Goal: Task Accomplishment & Management: Manage account settings

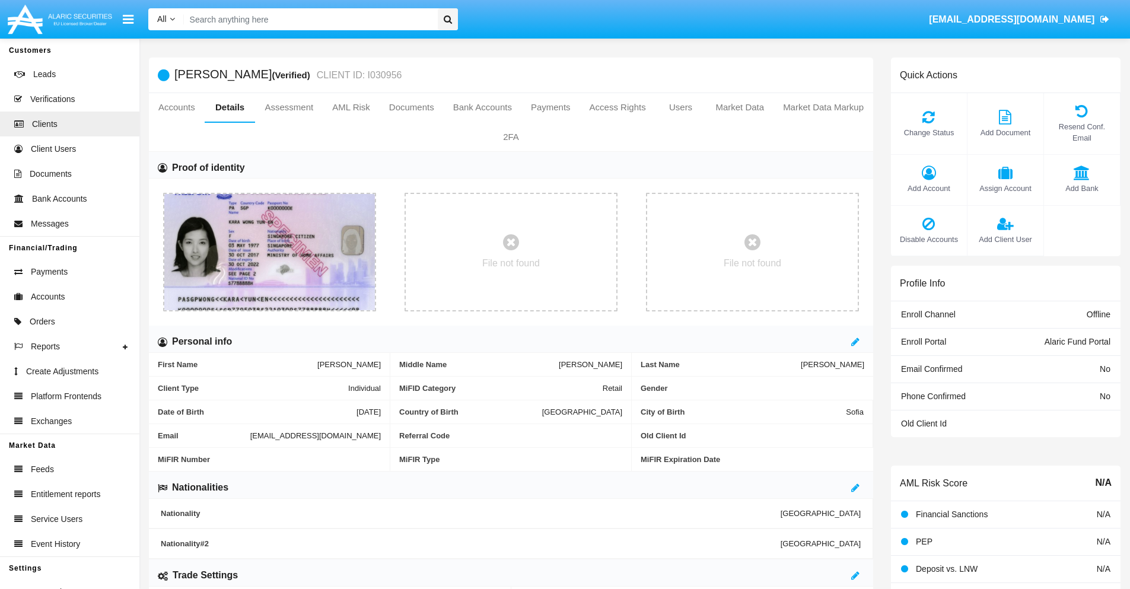
click at [928, 188] on span "Add Account" at bounding box center [929, 188] width 64 height 11
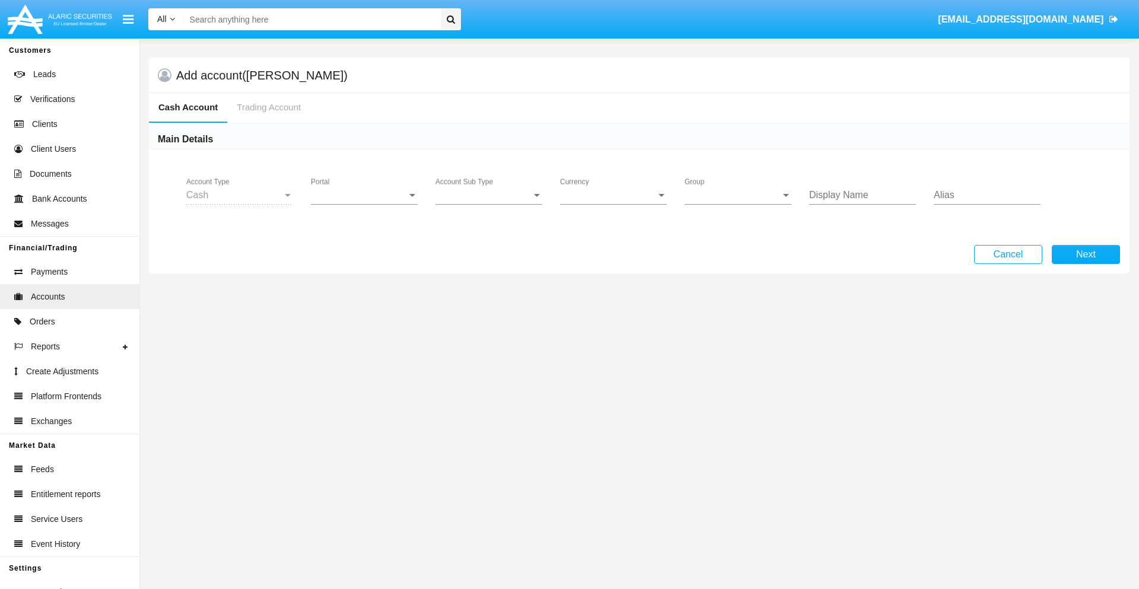
click at [364, 195] on span "Portal" at bounding box center [359, 195] width 96 height 11
click at [365, 261] on span "Alaric Fund Portal" at bounding box center [366, 261] width 110 height 28
click at [489, 195] on span "Account Sub Type" at bounding box center [483, 195] width 96 height 11
click at [489, 204] on span "Fund Cash" at bounding box center [488, 204] width 107 height 28
click at [738, 195] on span "Group" at bounding box center [733, 195] width 96 height 11
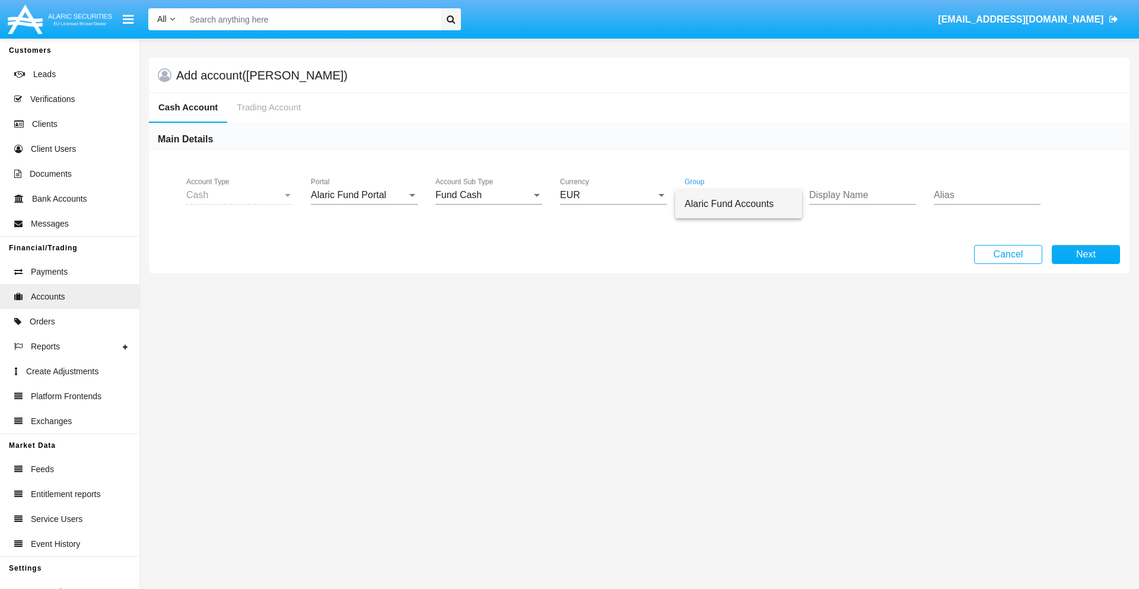
click at [739, 204] on span "Alaric Fund Accounts" at bounding box center [739, 204] width 108 height 28
type input "mint green"
type input "lavender"
click at [1086, 255] on button "Next" at bounding box center [1086, 254] width 68 height 19
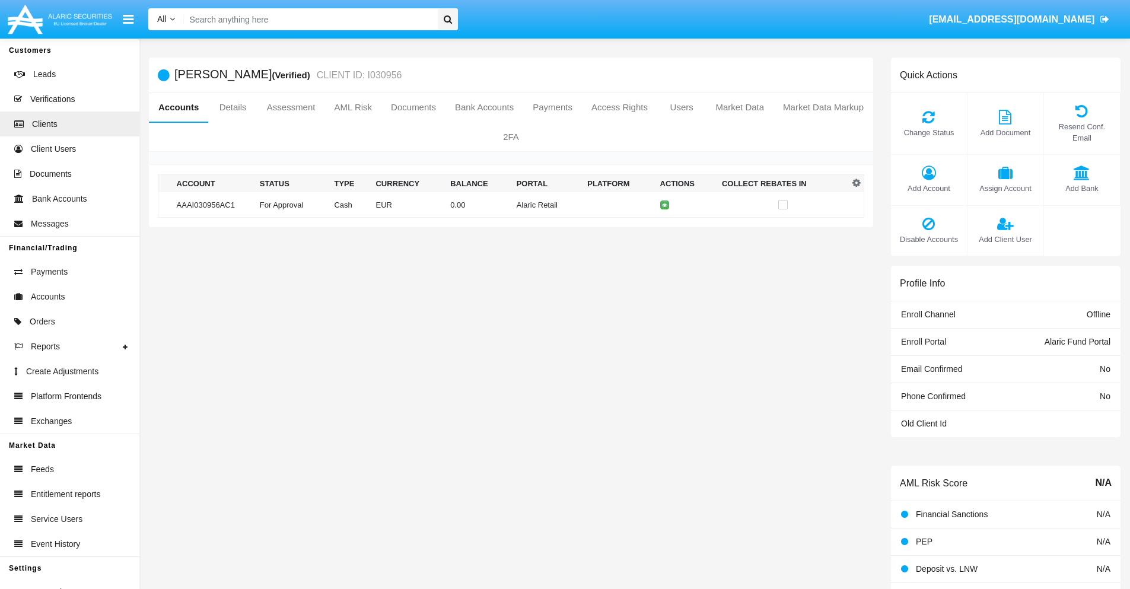
click at [512, 205] on td "Alaric Retail" at bounding box center [547, 205] width 71 height 26
click at [928, 132] on span "Change Status" at bounding box center [929, 132] width 64 height 11
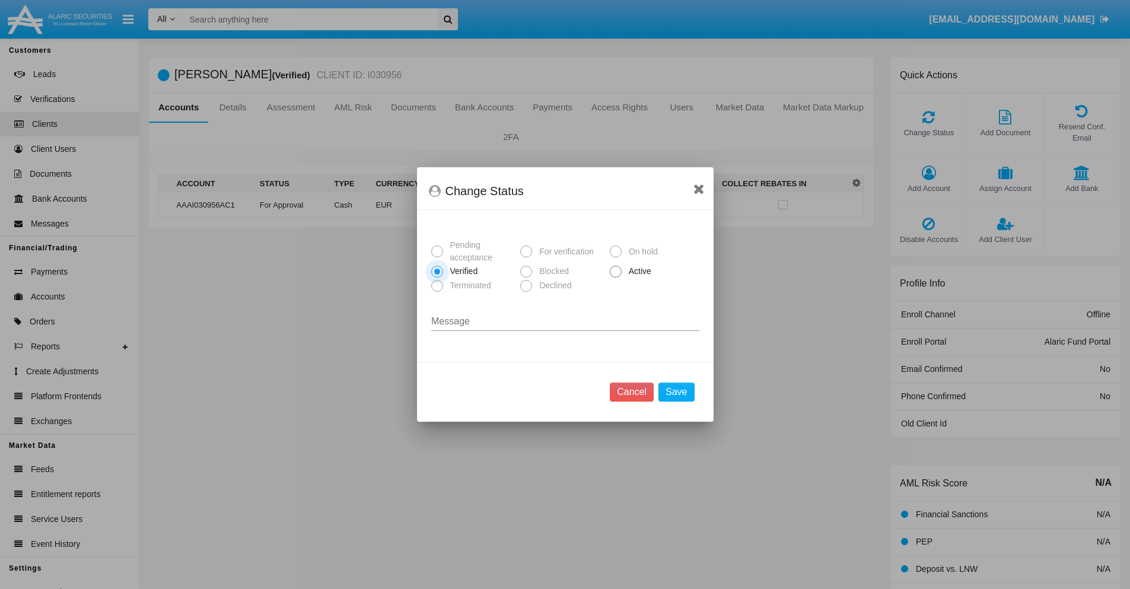
click at [638, 271] on span "Active" at bounding box center [638, 271] width 33 height 12
click at [616, 278] on input "Active" at bounding box center [615, 278] width 1 height 1
radio input "true"
click at [676, 392] on button "Save" at bounding box center [677, 392] width 36 height 19
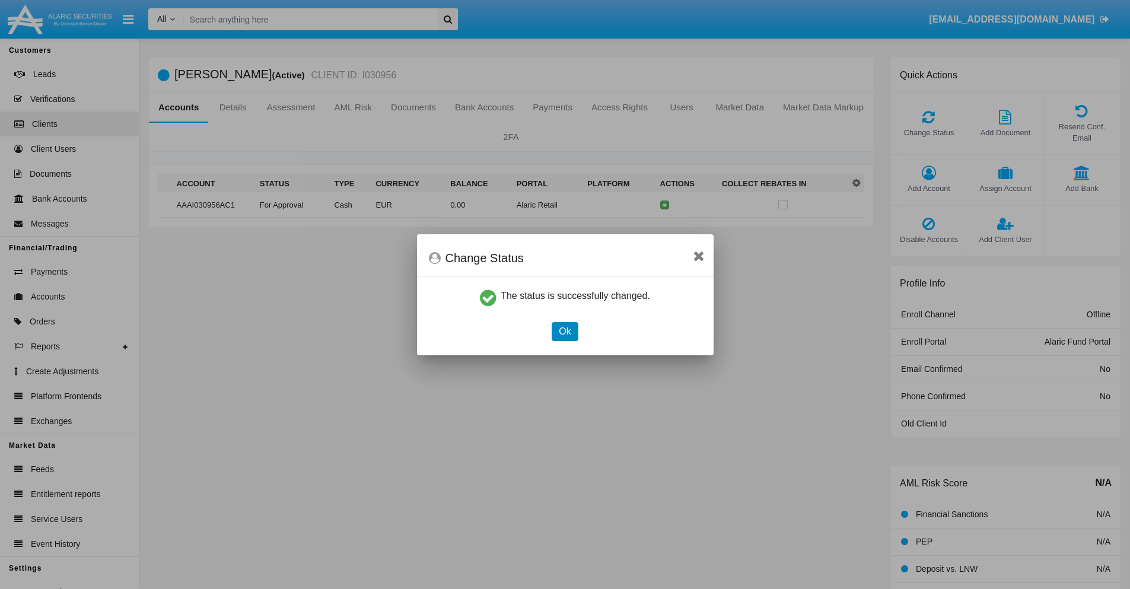
click at [565, 331] on button "Ok" at bounding box center [565, 331] width 26 height 19
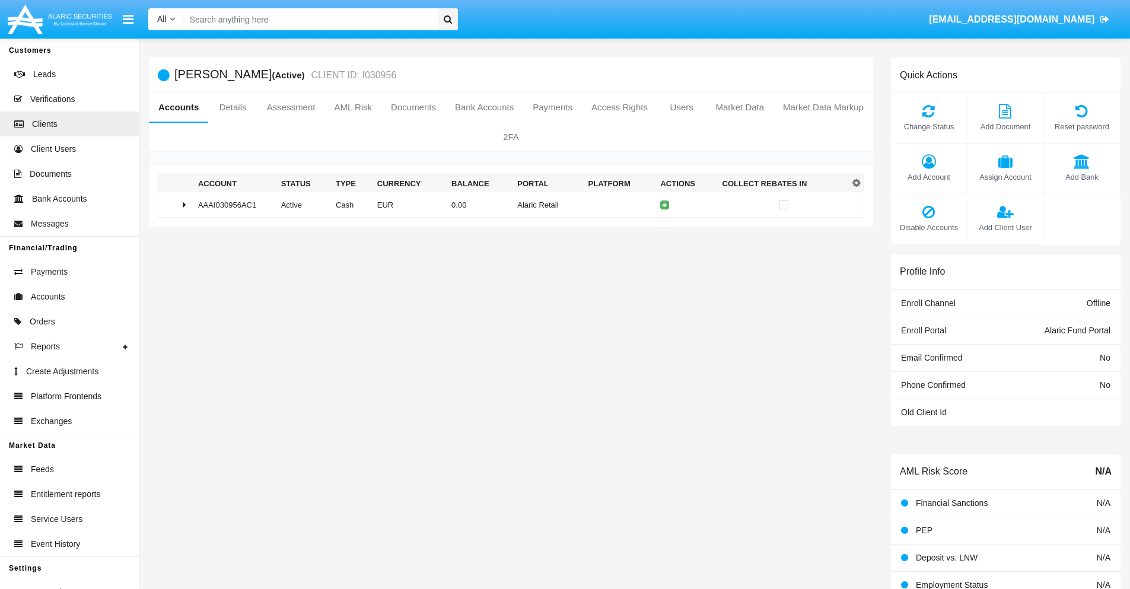
click at [507, 205] on td "0.00" at bounding box center [480, 205] width 66 height 26
click at [664, 230] on icon at bounding box center [666, 229] width 5 height 5
